Goal: Task Accomplishment & Management: Manage account settings

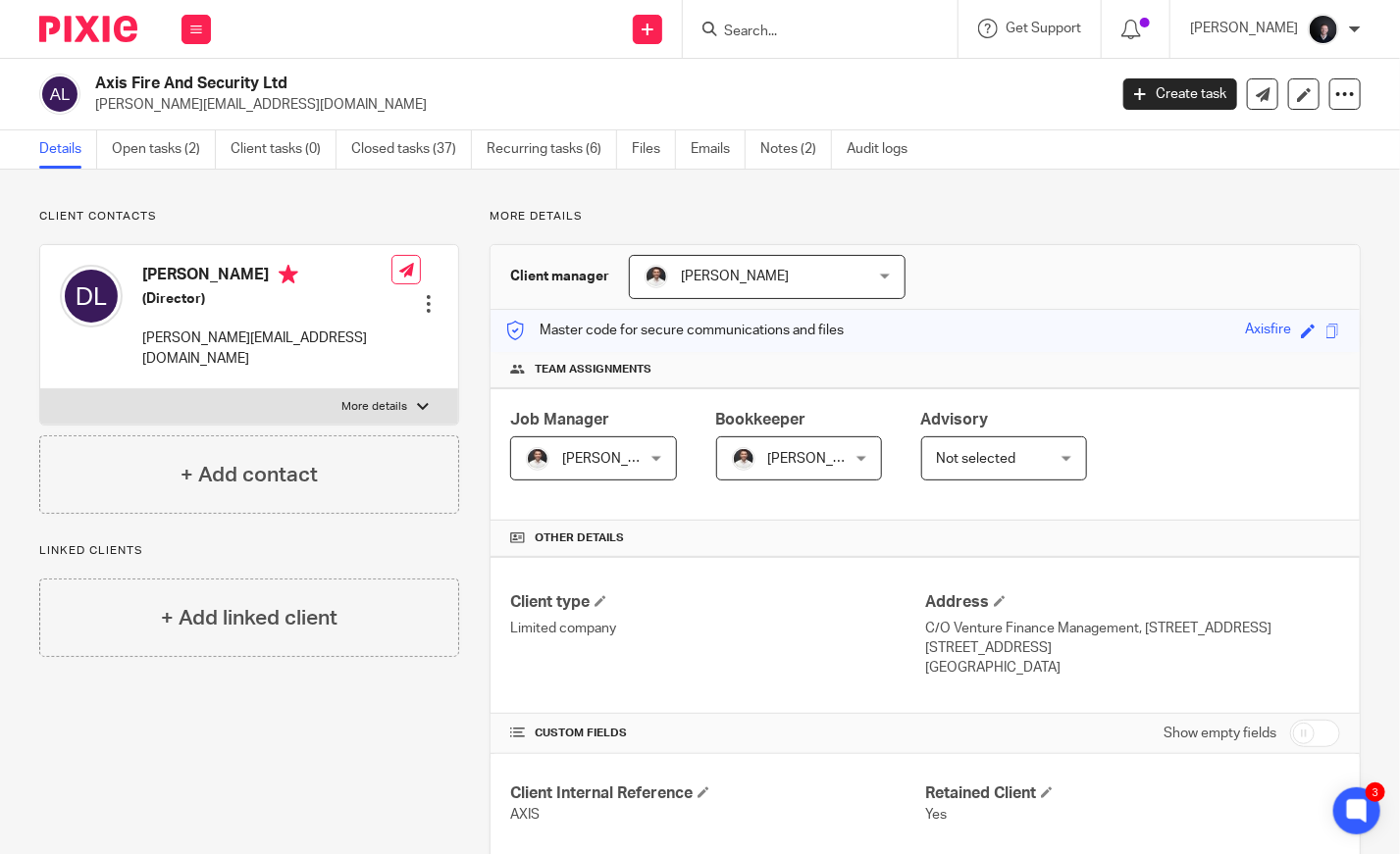
scroll to position [1762, 0]
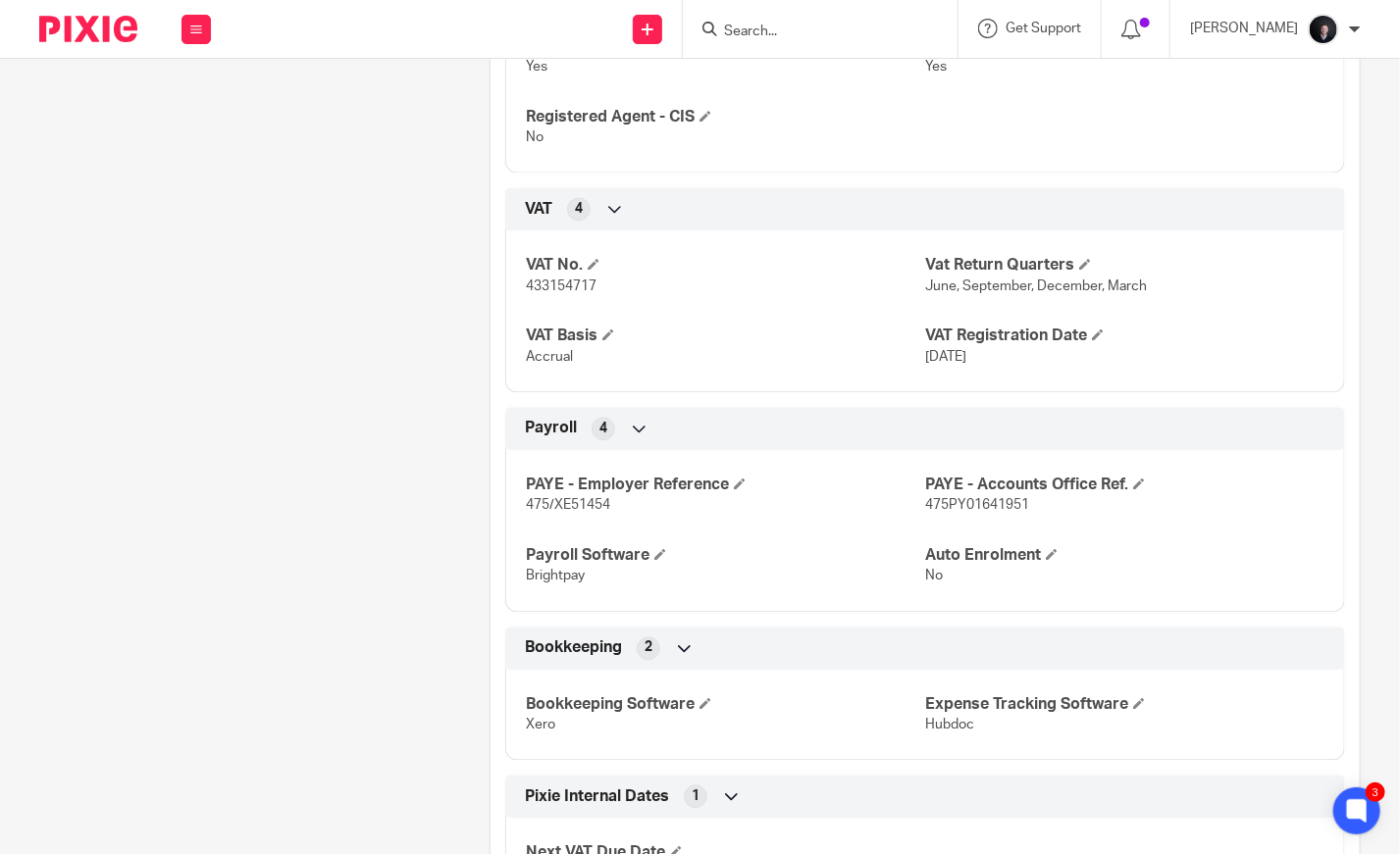
click at [791, 34] on input "Search" at bounding box center [811, 33] width 177 height 18
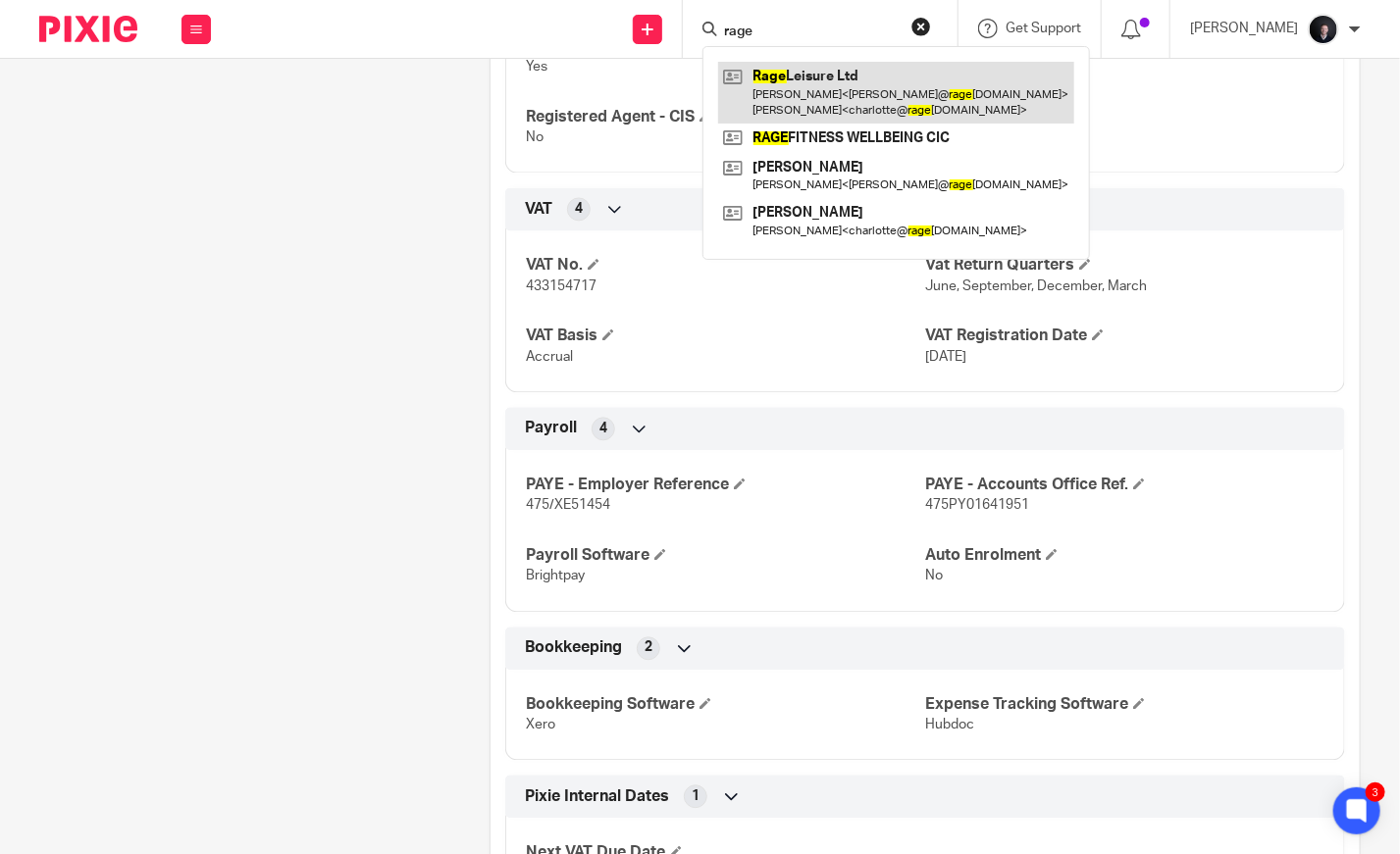
type input "rage"
click at [877, 75] on link at bounding box center [896, 91] width 356 height 61
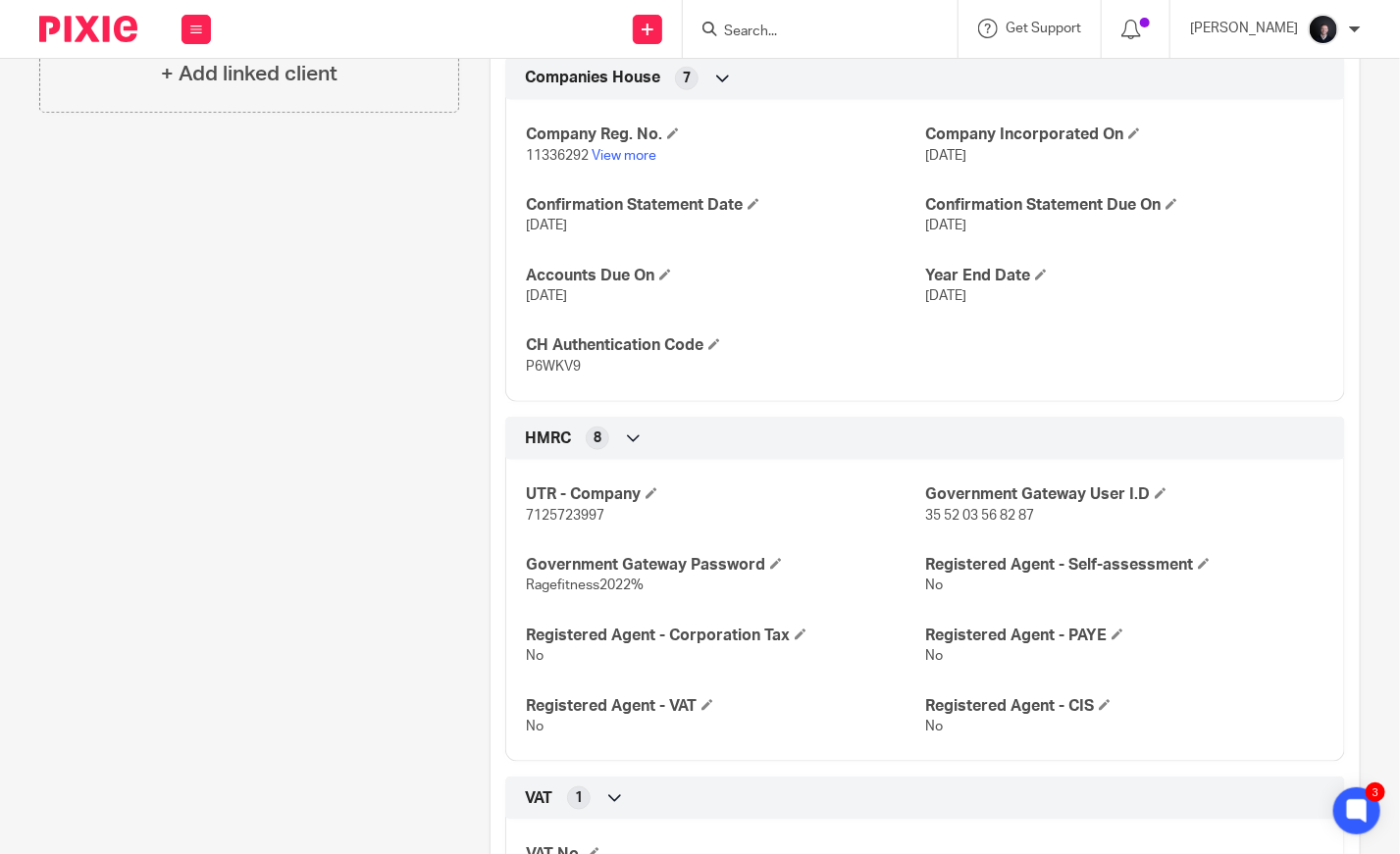
scroll to position [714, 0]
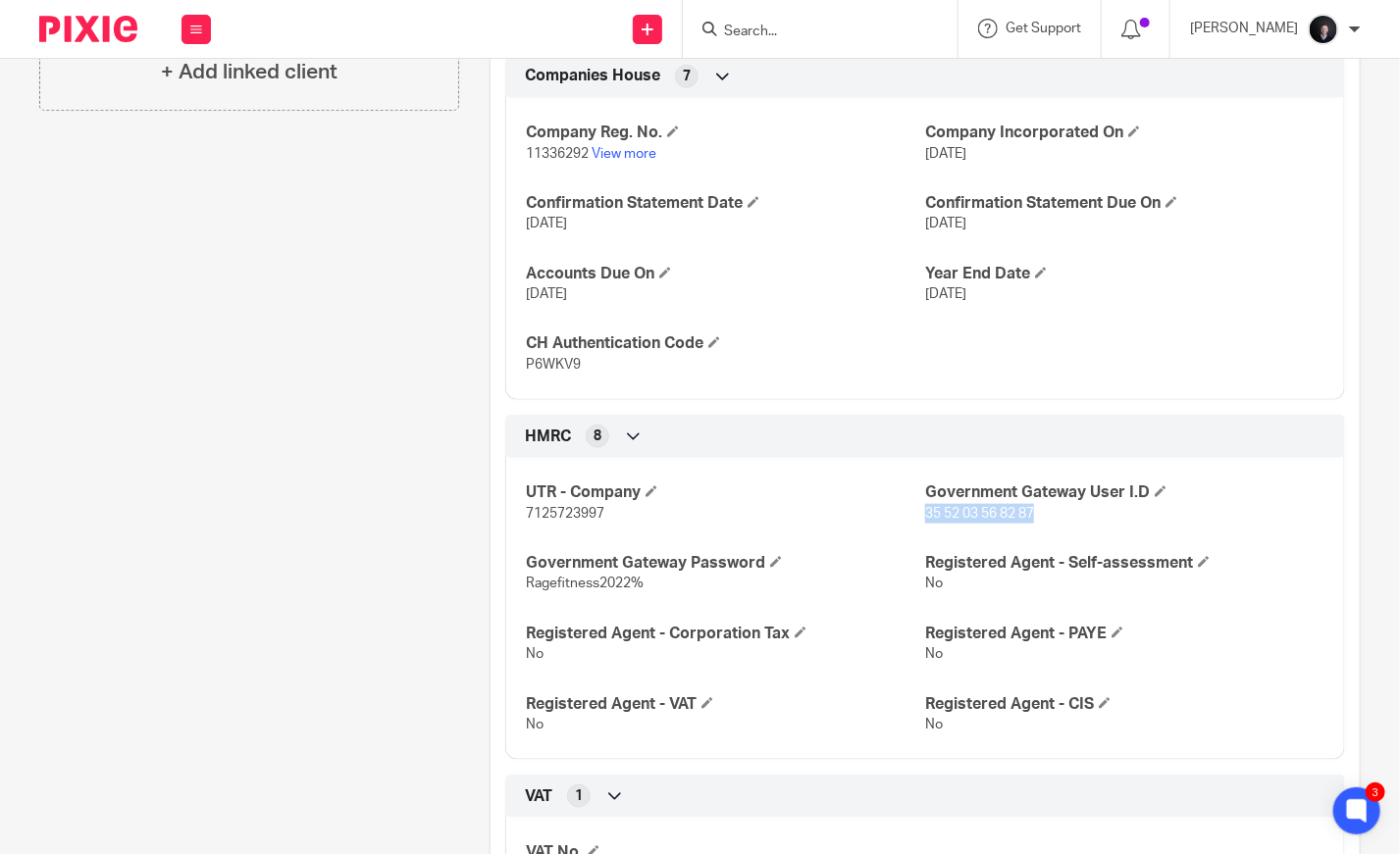
drag, startPoint x: 1027, startPoint y: 527, endPoint x: 919, endPoint y: 530, distance: 108.0
click at [925, 521] on span "35 52 03 56 82 87" at bounding box center [979, 514] width 109 height 14
copy span "35 52 03 56 82 87"
drag, startPoint x: 638, startPoint y: 600, endPoint x: 520, endPoint y: 599, distance: 118.0
click at [526, 590] on span "Ragefitness2022%" at bounding box center [584, 583] width 118 height 14
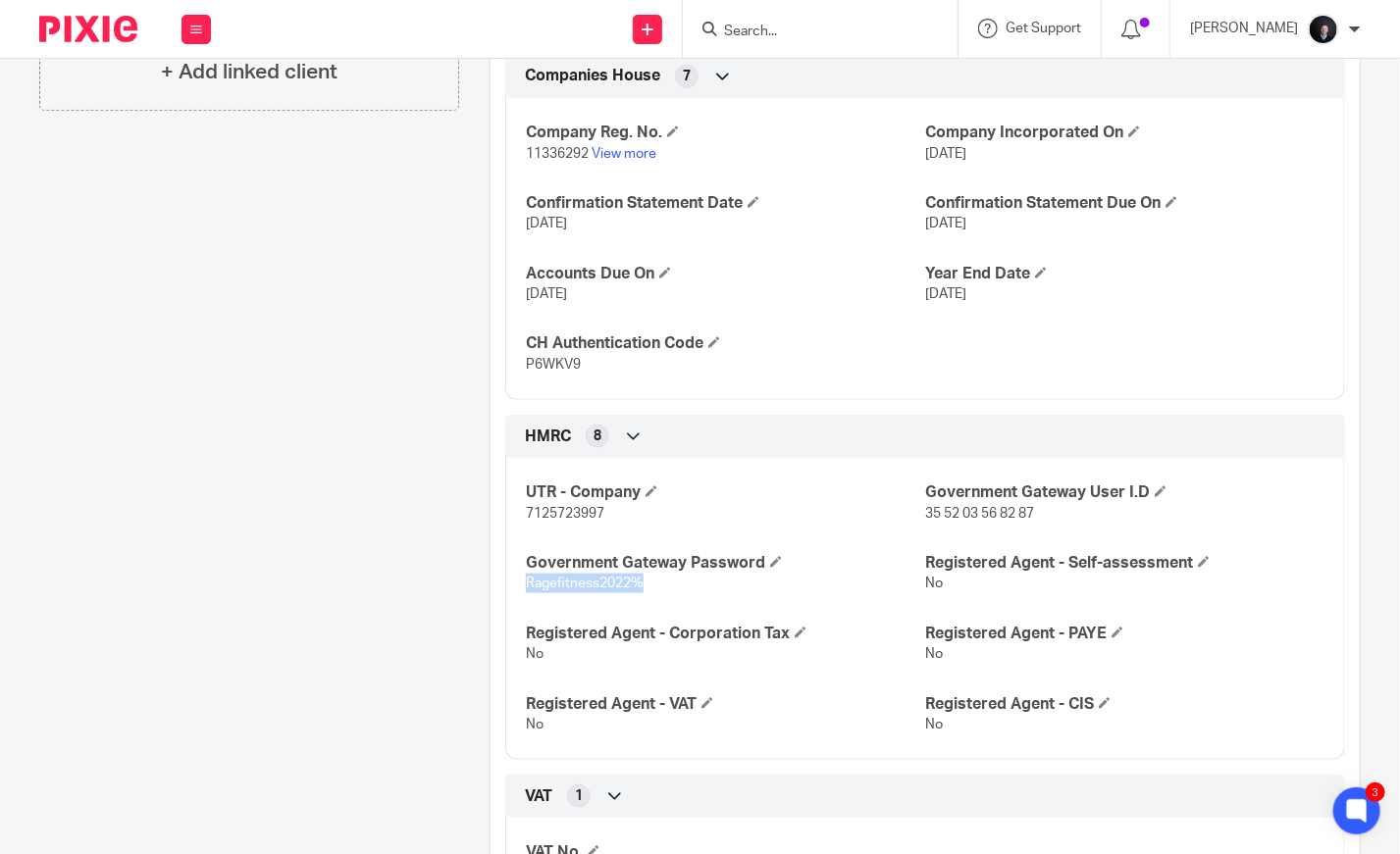
copy span "Ragefitness2022%"
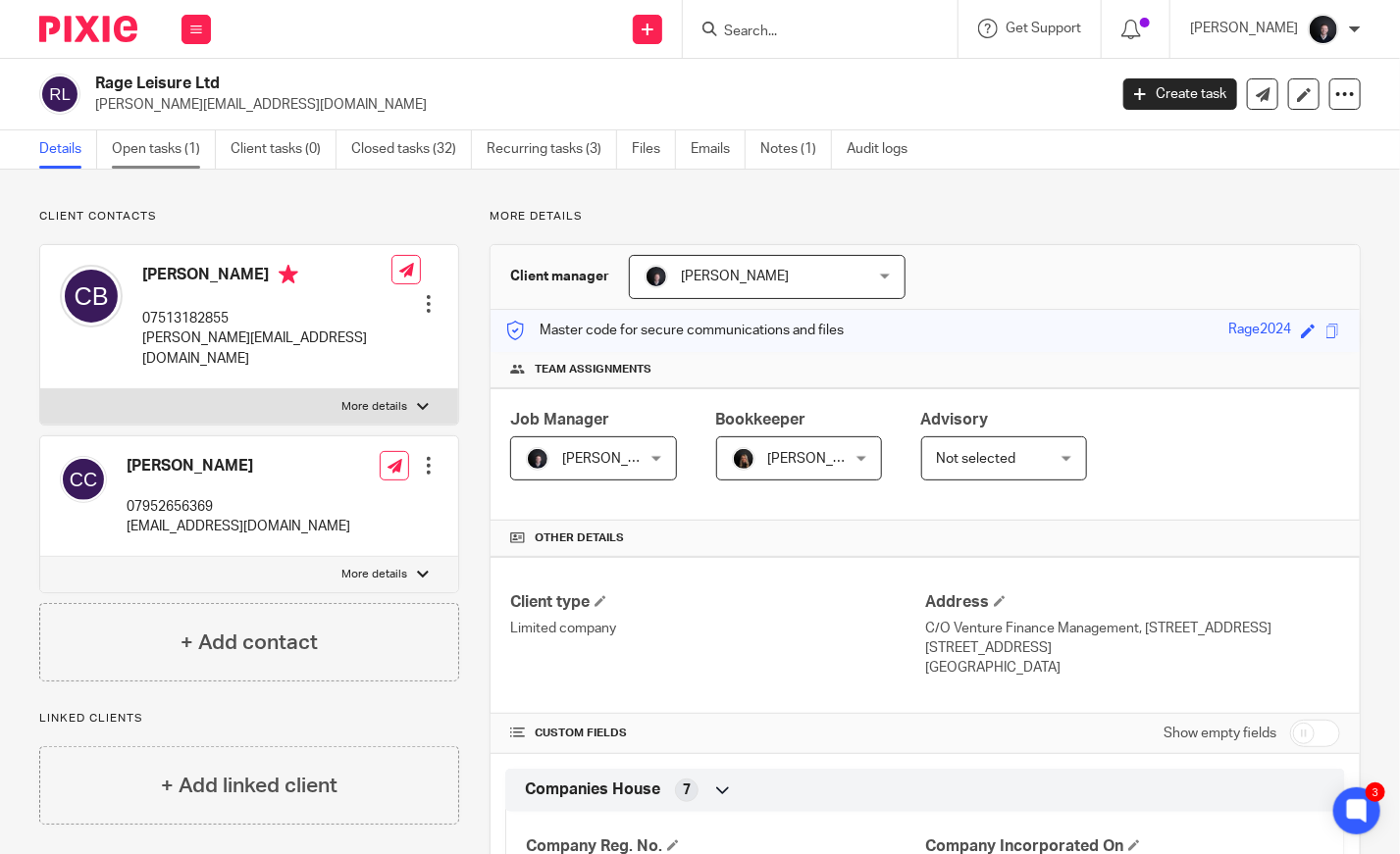
click at [165, 149] on link "Open tasks (1)" at bounding box center [164, 149] width 104 height 39
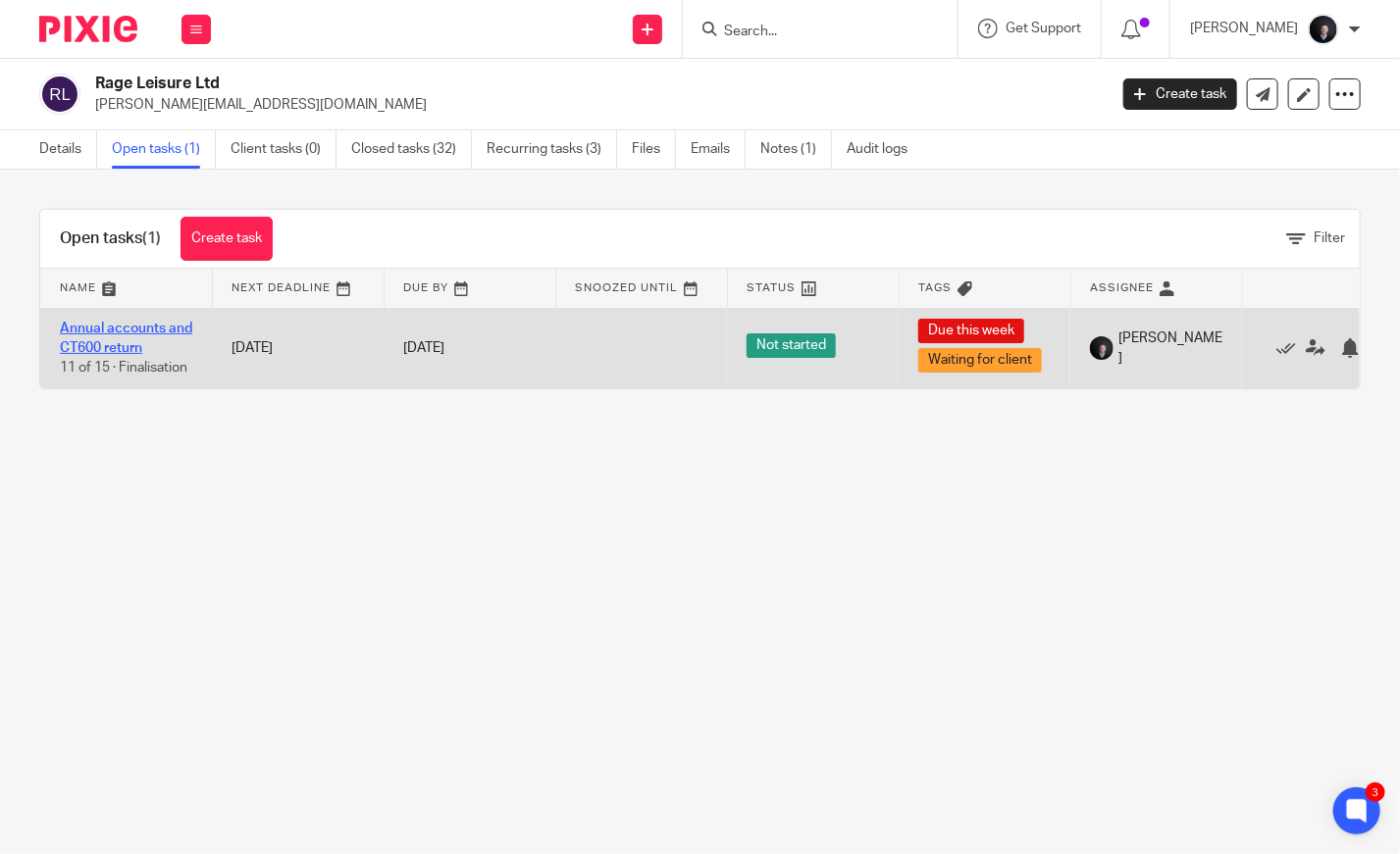
click at [114, 331] on link "Annual accounts and CT600 return" at bounding box center [125, 338] width 132 height 34
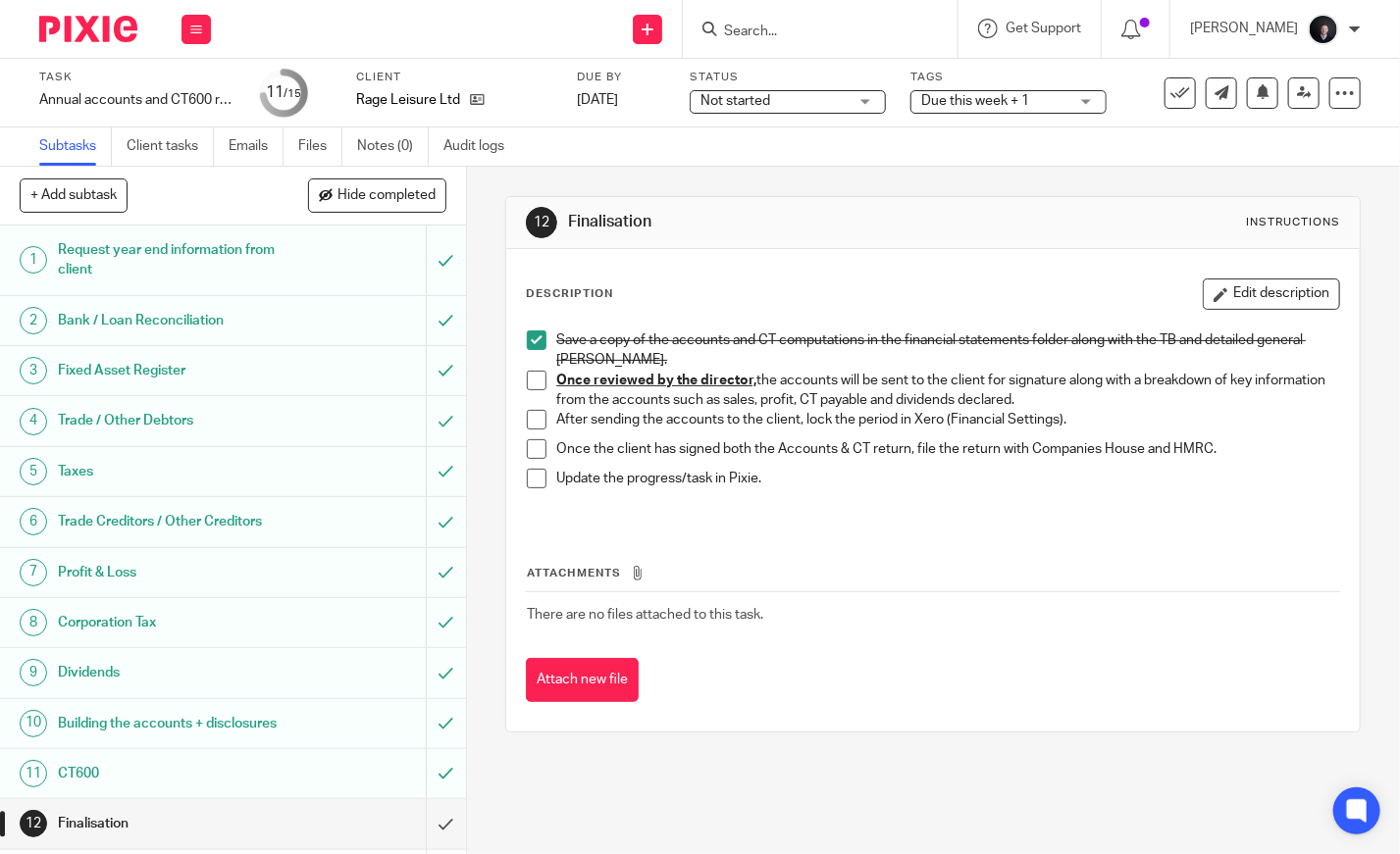
click at [793, 104] on span "Not started" at bounding box center [774, 101] width 147 height 21
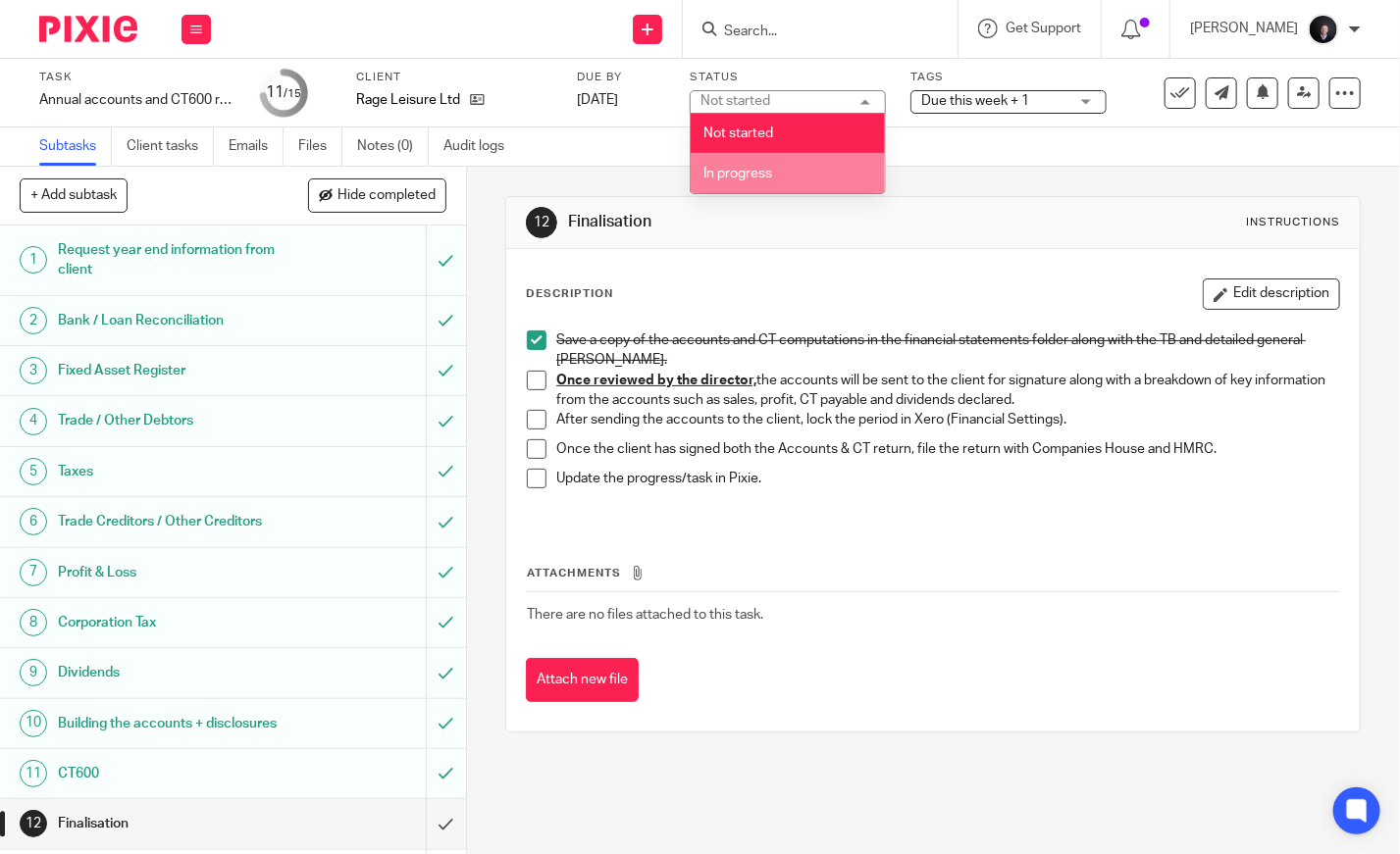
click at [788, 166] on li "In progress" at bounding box center [788, 173] width 194 height 41
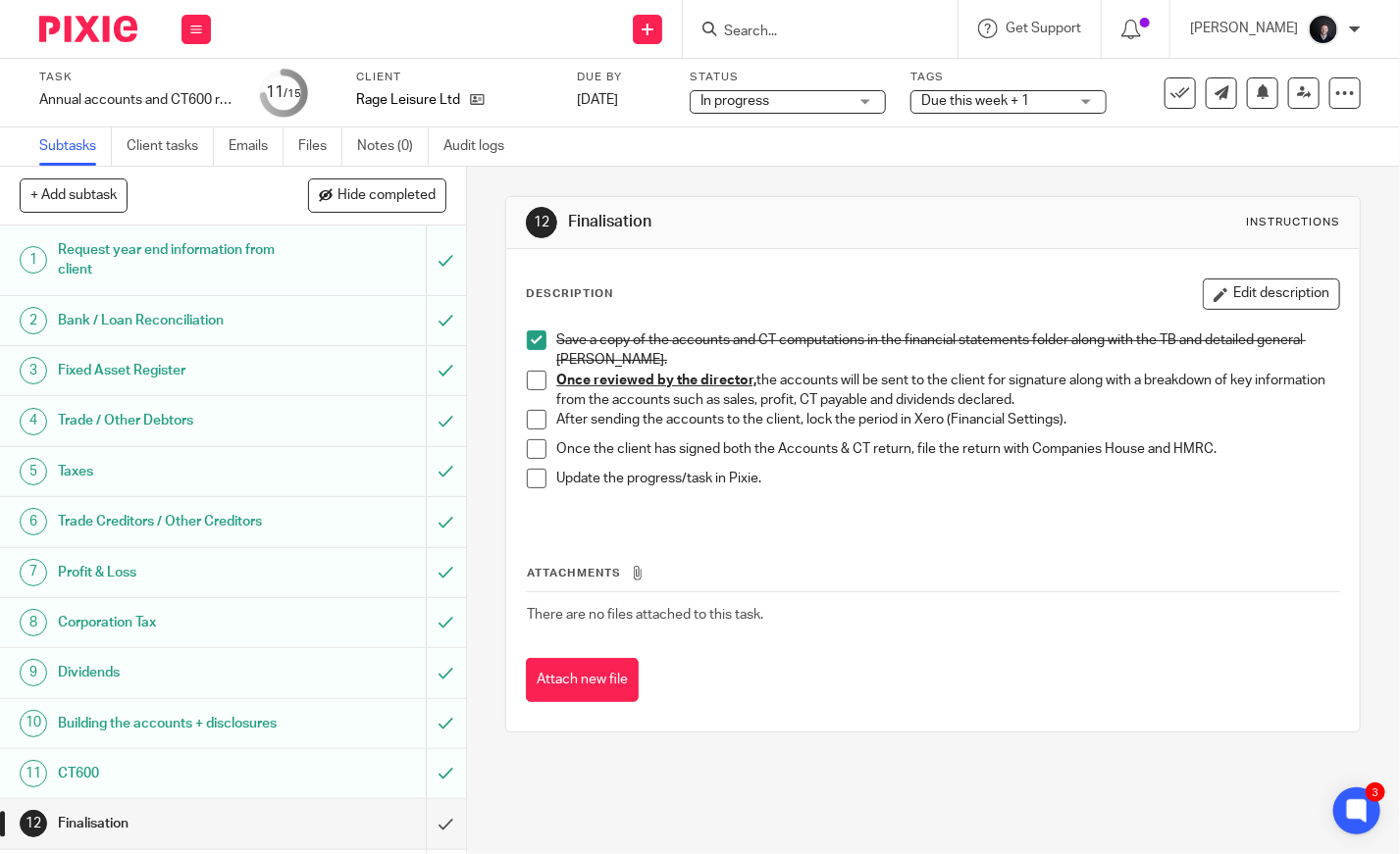
click at [991, 97] on span "Due this week + 1" at bounding box center [974, 101] width 108 height 14
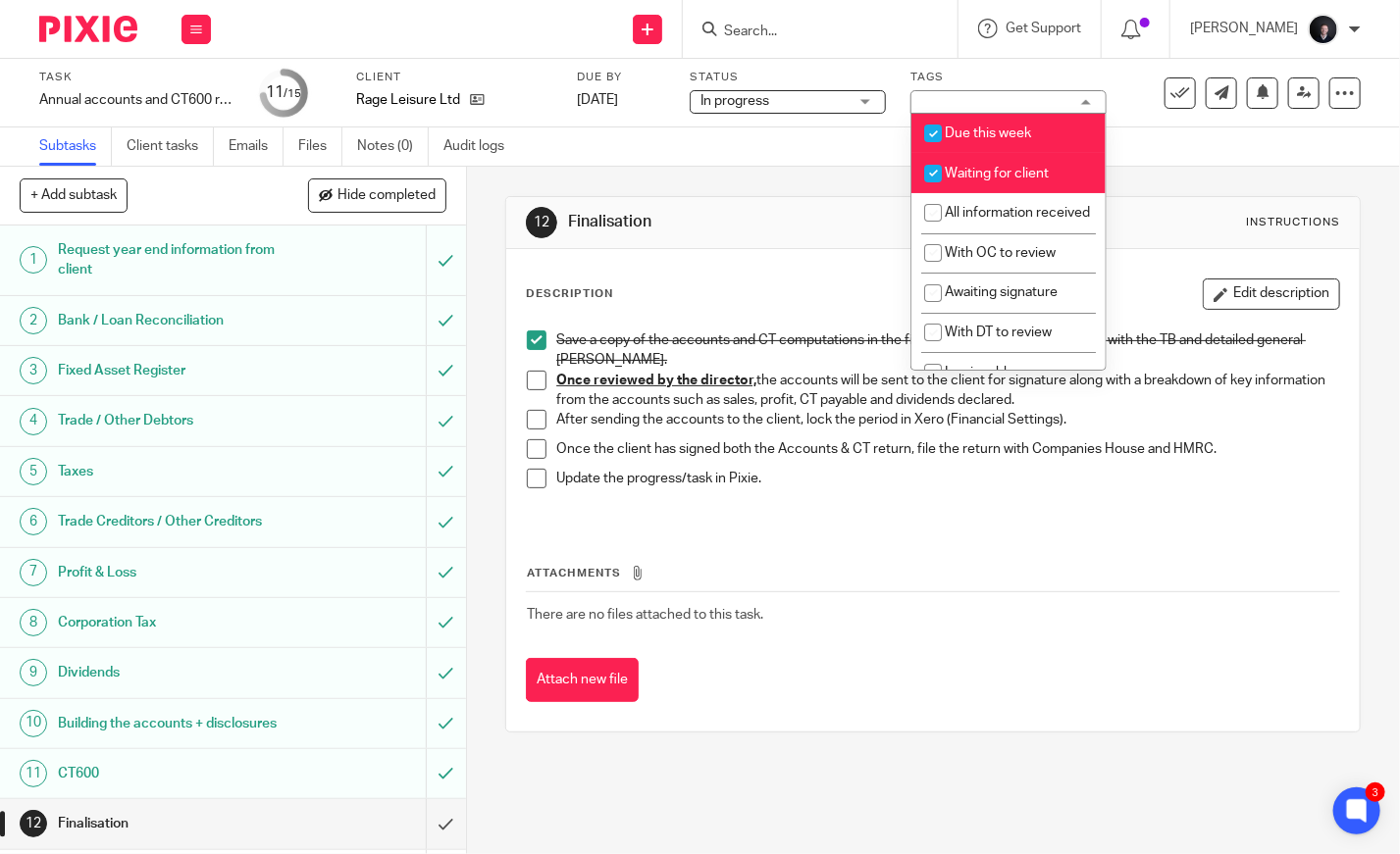
click at [987, 172] on span "Waiting for client" at bounding box center [996, 174] width 104 height 14
checkbox input "false"
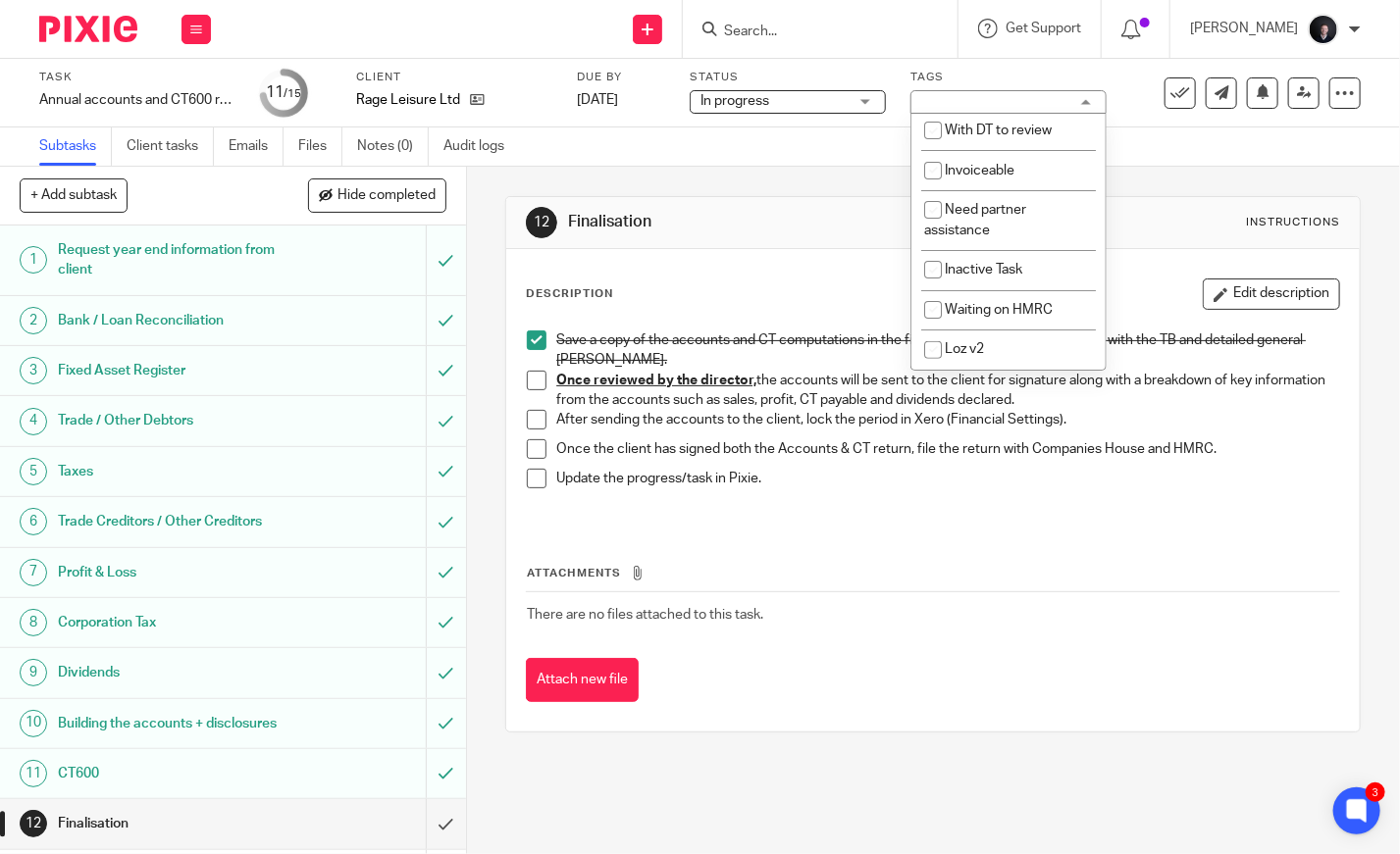
scroll to position [223, 0]
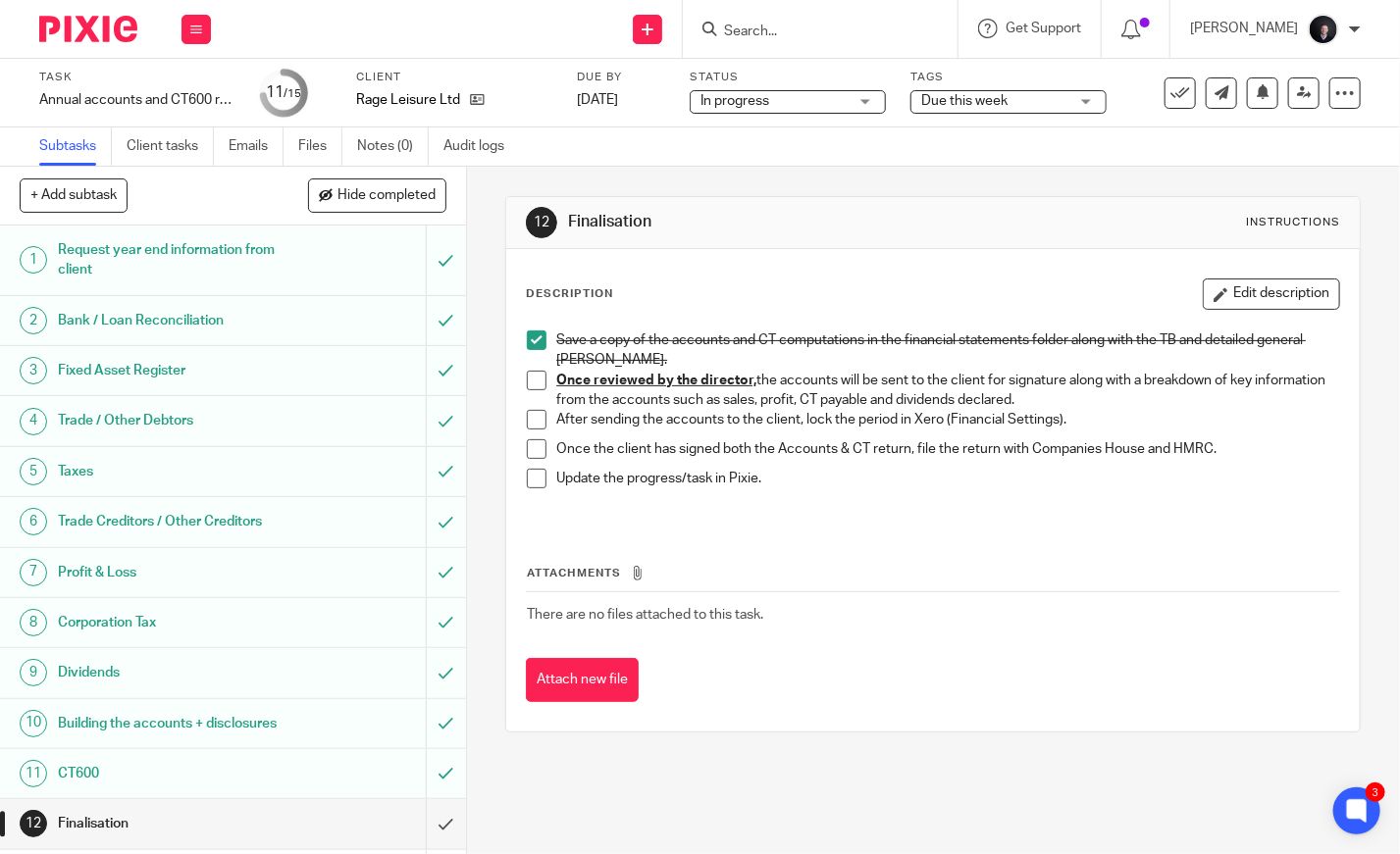
click at [1129, 181] on div "12 Finalisation Instructions Description Edit description Save a copy of the ac…" at bounding box center [933, 464] width 855 height 595
click at [1297, 91] on icon at bounding box center [1304, 92] width 15 height 15
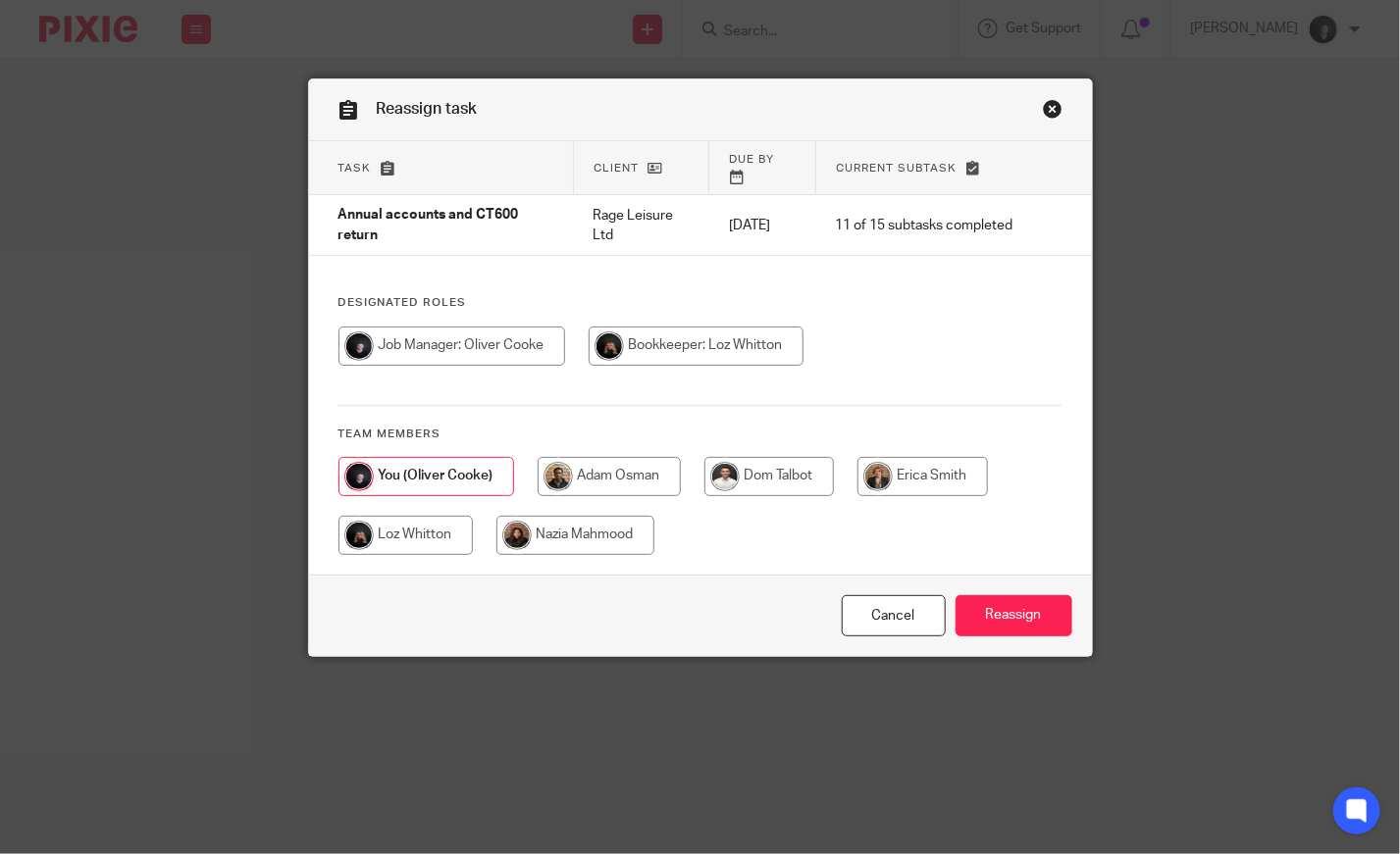
click at [426, 516] on input "radio" at bounding box center [405, 536] width 134 height 40
radio input "true"
click at [1006, 595] on input "Reassign" at bounding box center [1014, 616] width 117 height 43
